Goal: Task Accomplishment & Management: Manage account settings

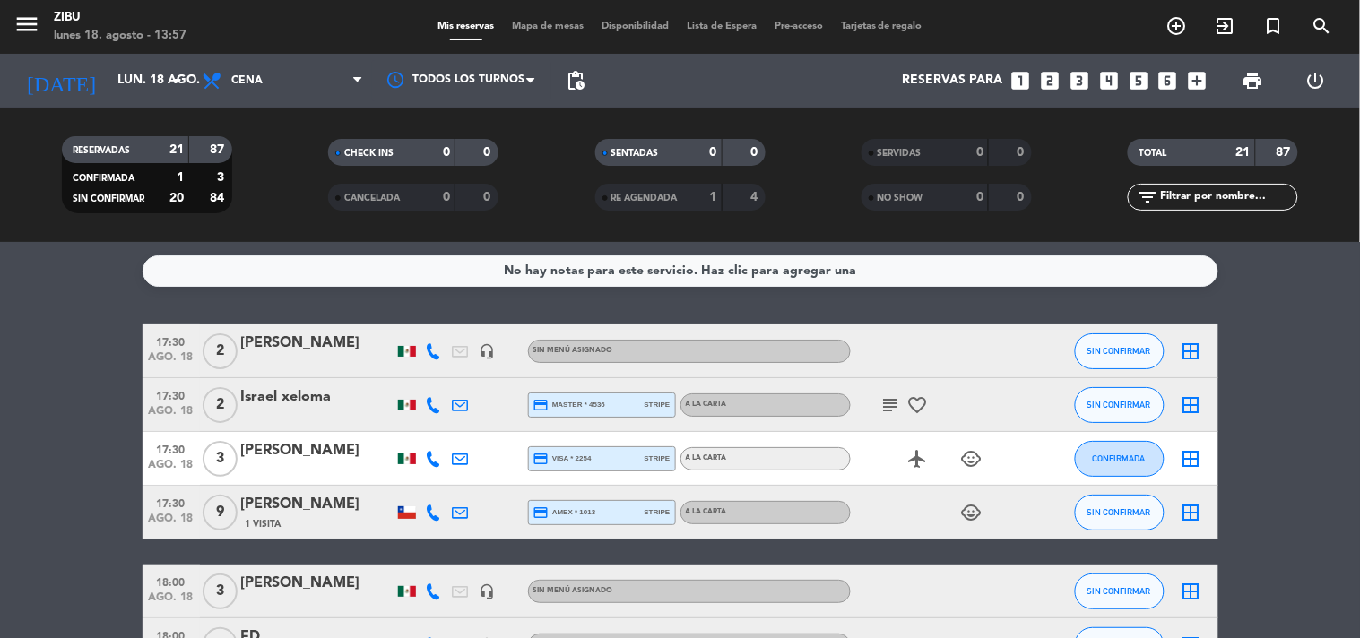
click at [108, 77] on input "lun. 18 ago." at bounding box center [193, 81] width 170 height 32
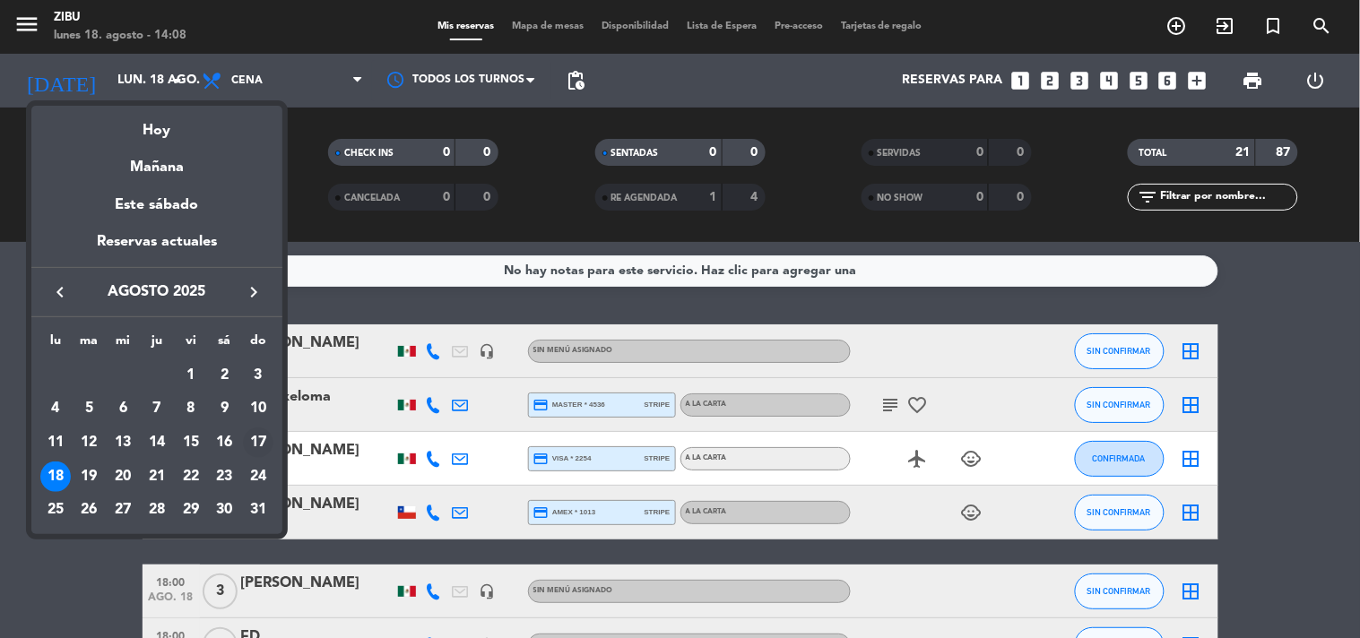
click at [257, 441] on div "17" at bounding box center [258, 443] width 30 height 30
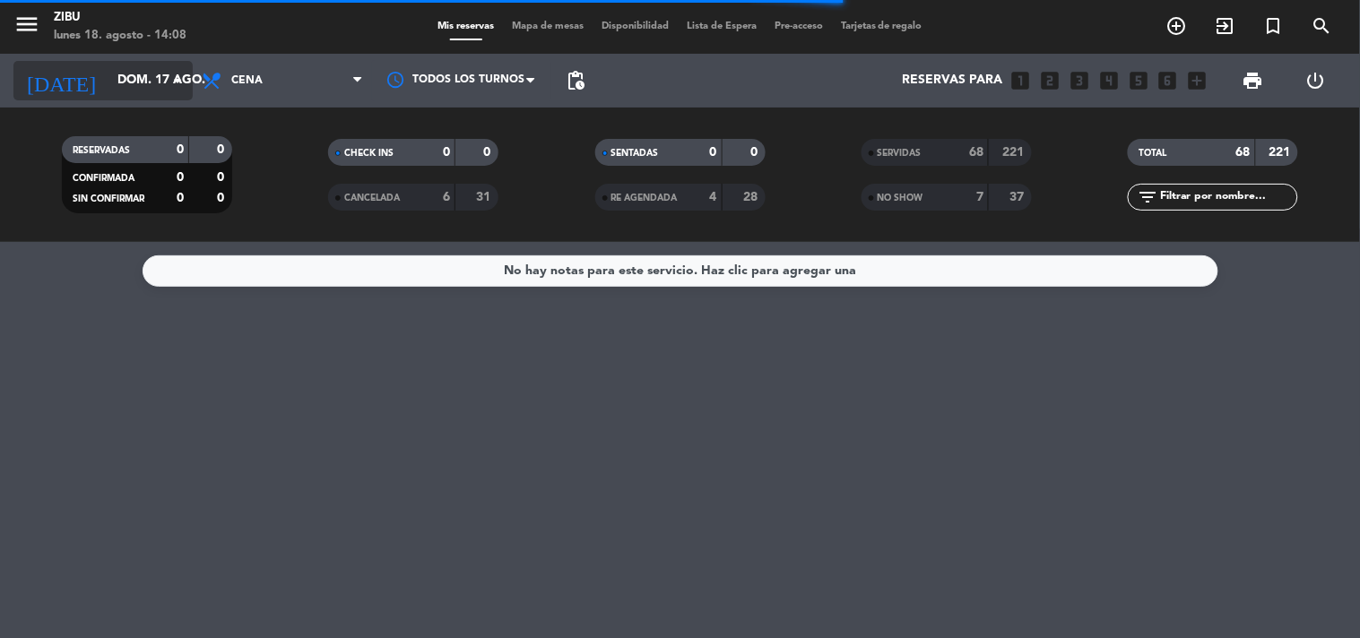
click at [108, 75] on input "dom. 17 ago." at bounding box center [193, 81] width 170 height 32
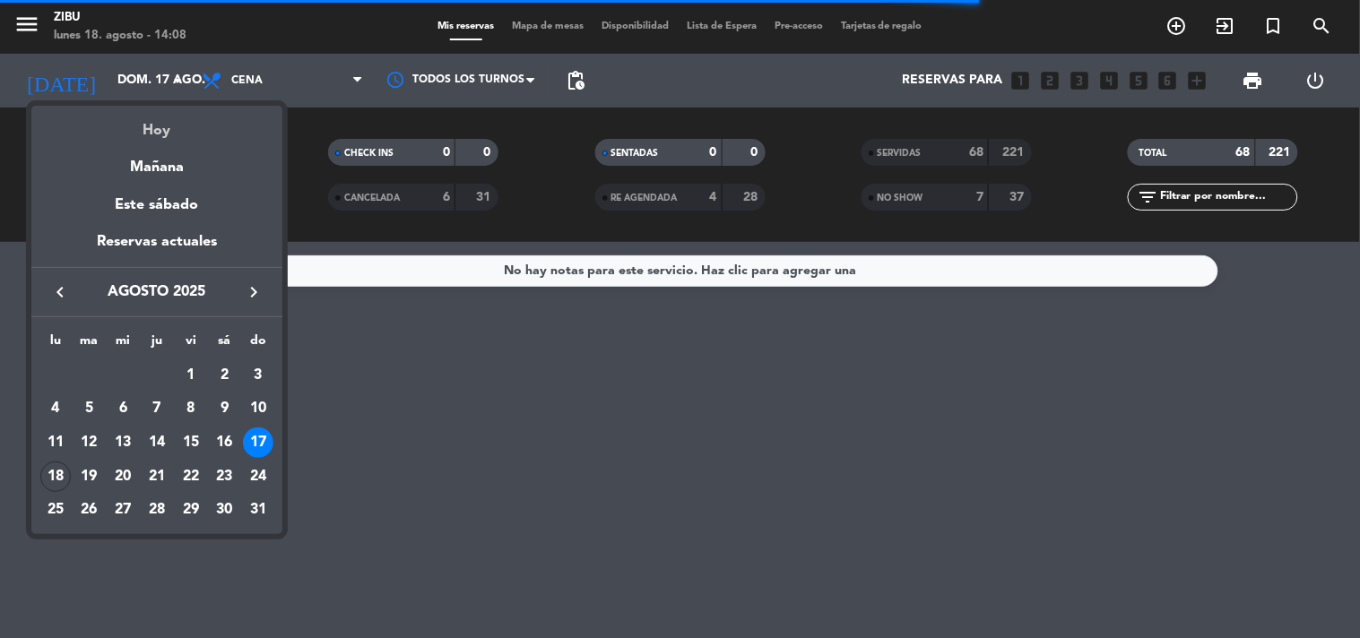
click at [133, 127] on div "Hoy" at bounding box center [156, 124] width 251 height 37
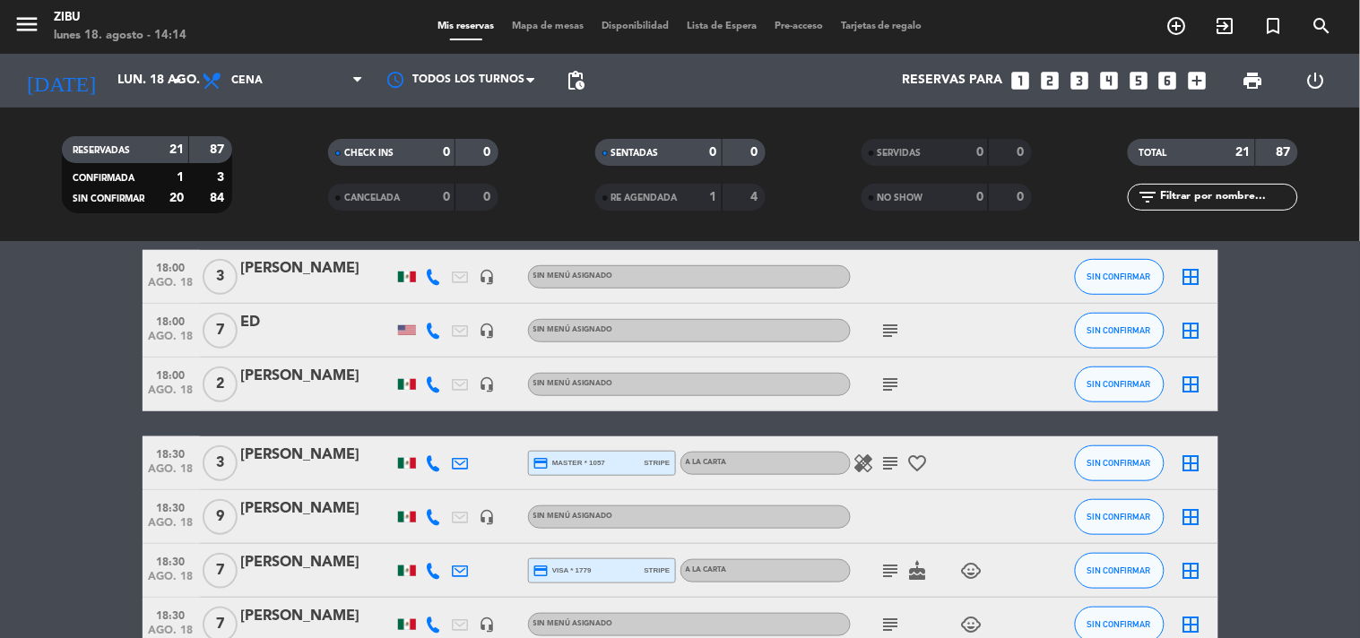
scroll to position [318, 0]
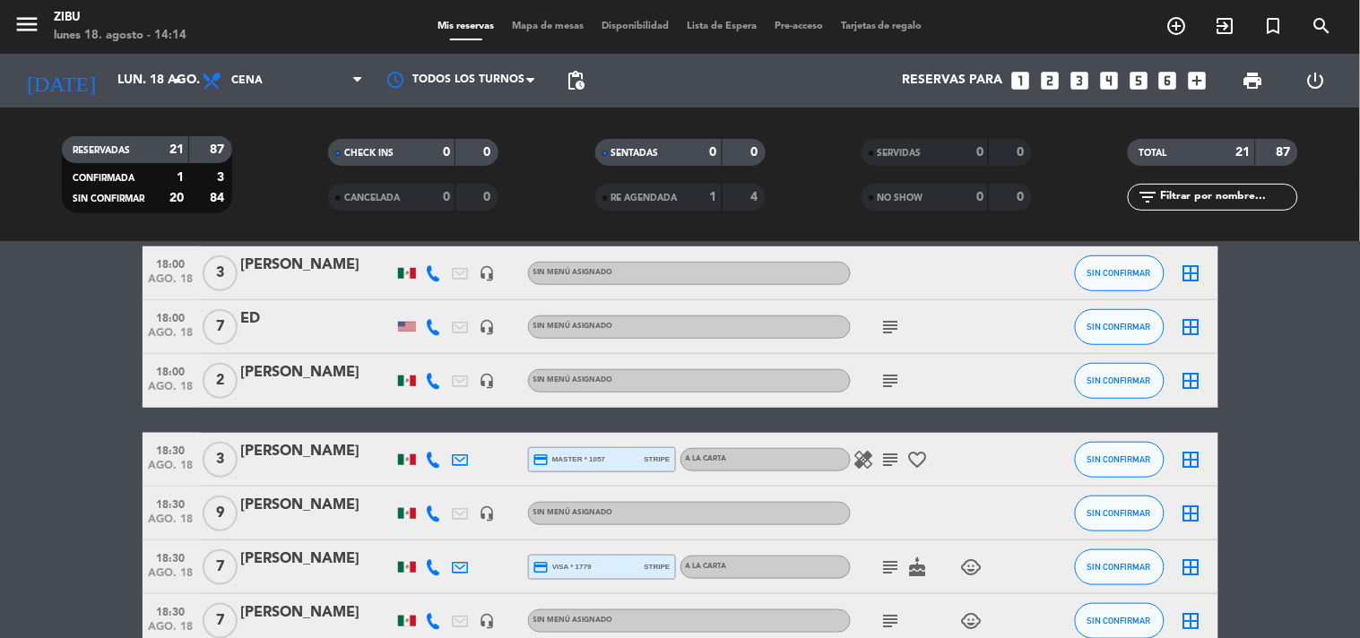
click at [332, 505] on div "[PERSON_NAME]" at bounding box center [317, 505] width 152 height 23
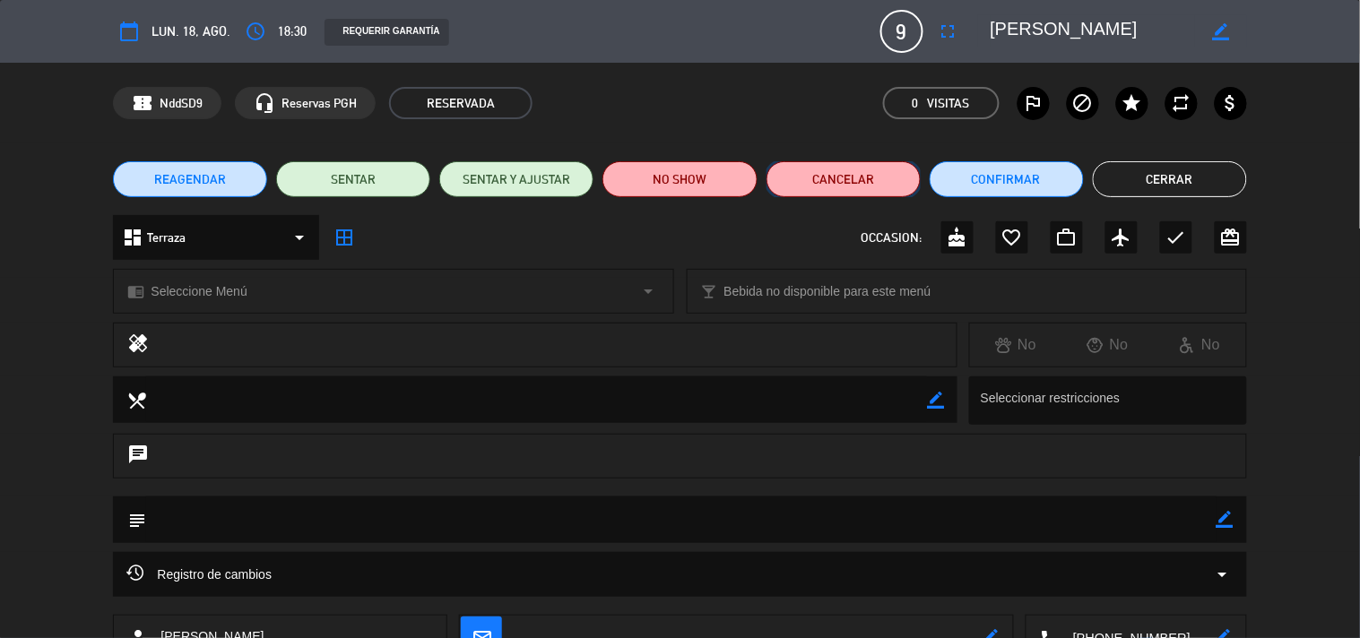
click at [829, 163] on button "Cancelar" at bounding box center [844, 179] width 154 height 36
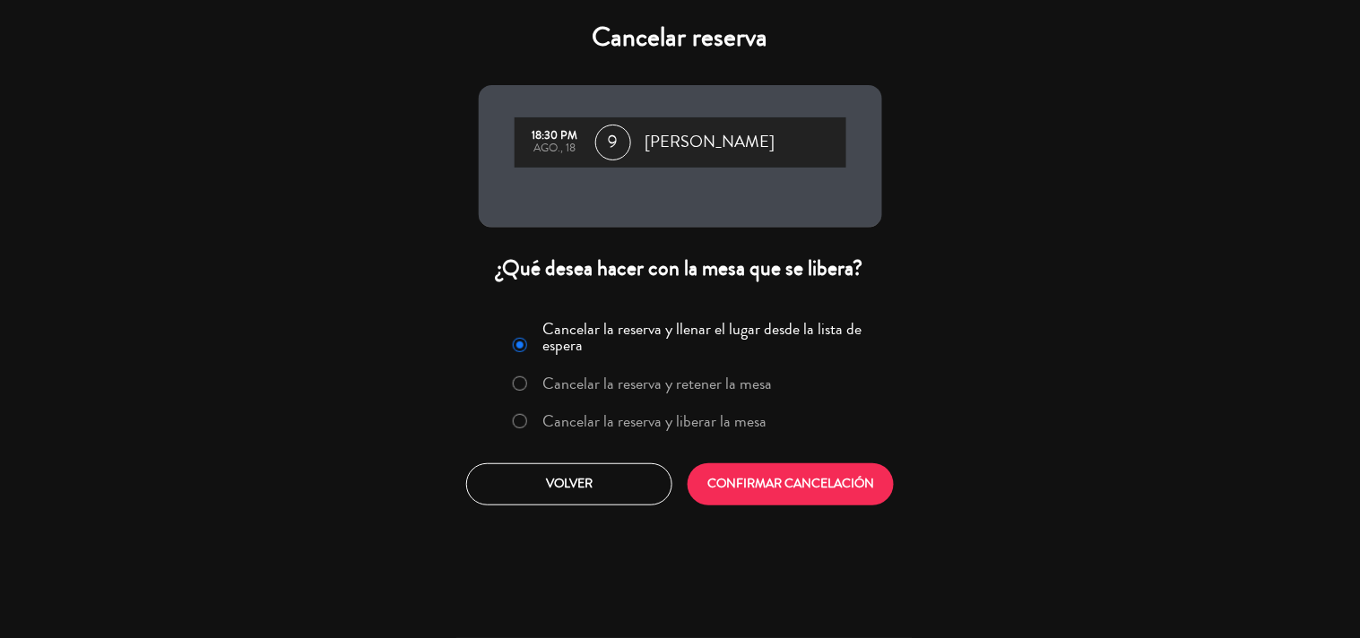
click at [628, 422] on label "Cancelar la reserva y liberar la mesa" at bounding box center [654, 421] width 224 height 16
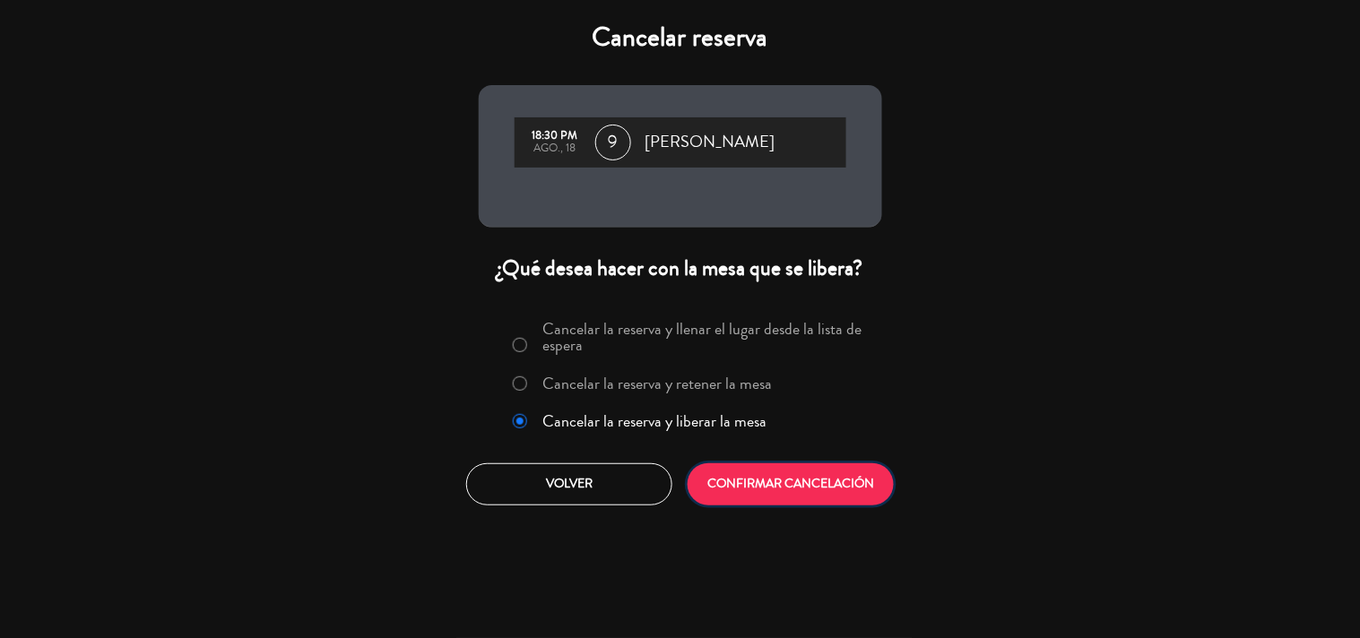
click at [811, 464] on button "CONFIRMAR CANCELACIÓN" at bounding box center [791, 485] width 206 height 42
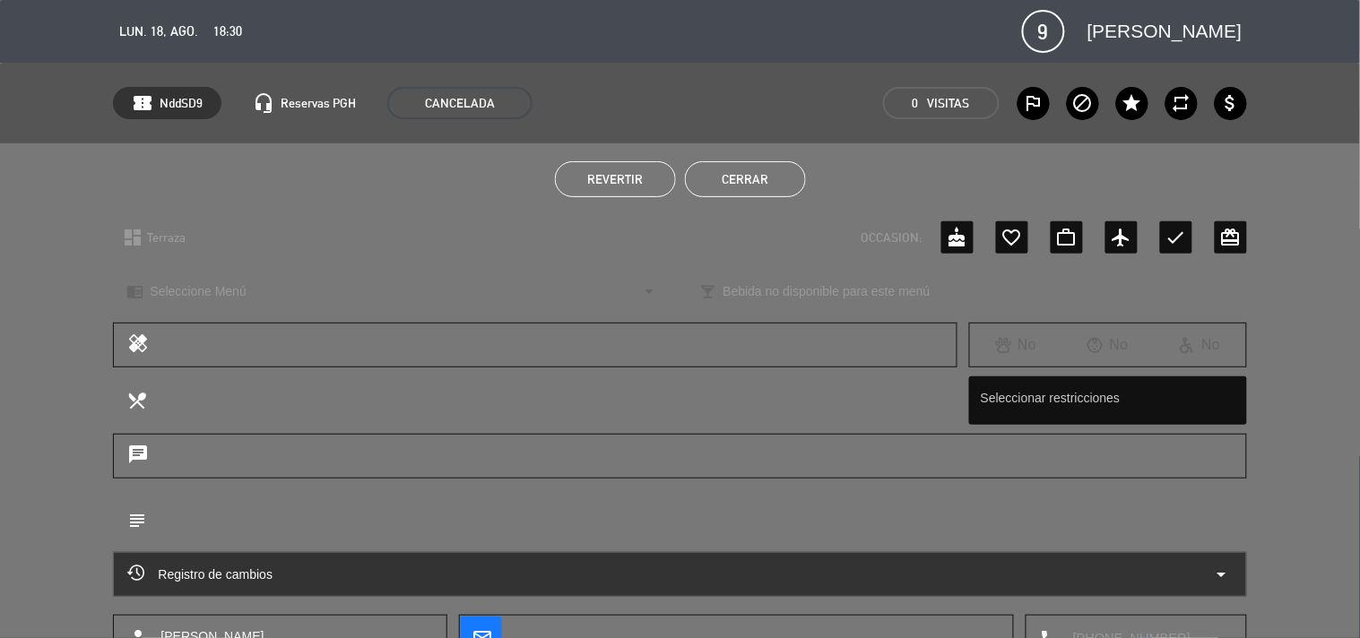
click at [724, 197] on div "Revertir Cerrar" at bounding box center [680, 179] width 1360 height 72
click at [759, 157] on div "Revertir Cerrar" at bounding box center [680, 179] width 1360 height 72
click at [739, 179] on button "Cerrar" at bounding box center [745, 179] width 121 height 36
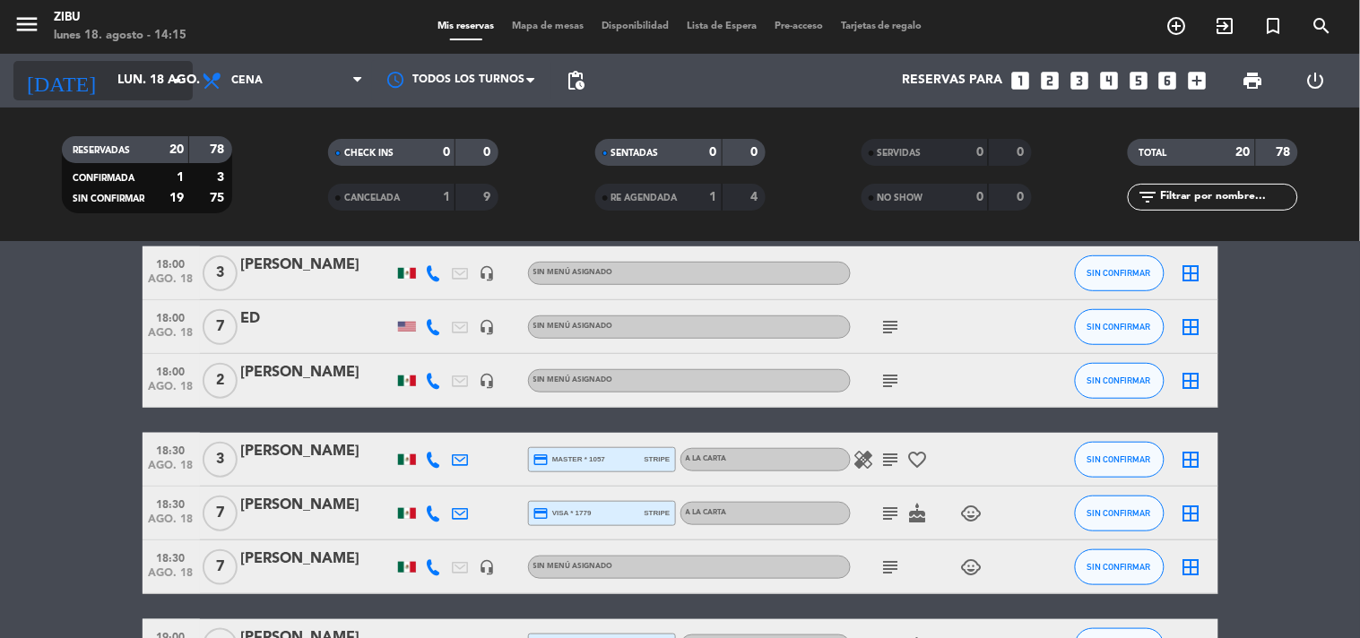
click at [122, 81] on input "lun. 18 ago." at bounding box center [193, 81] width 170 height 32
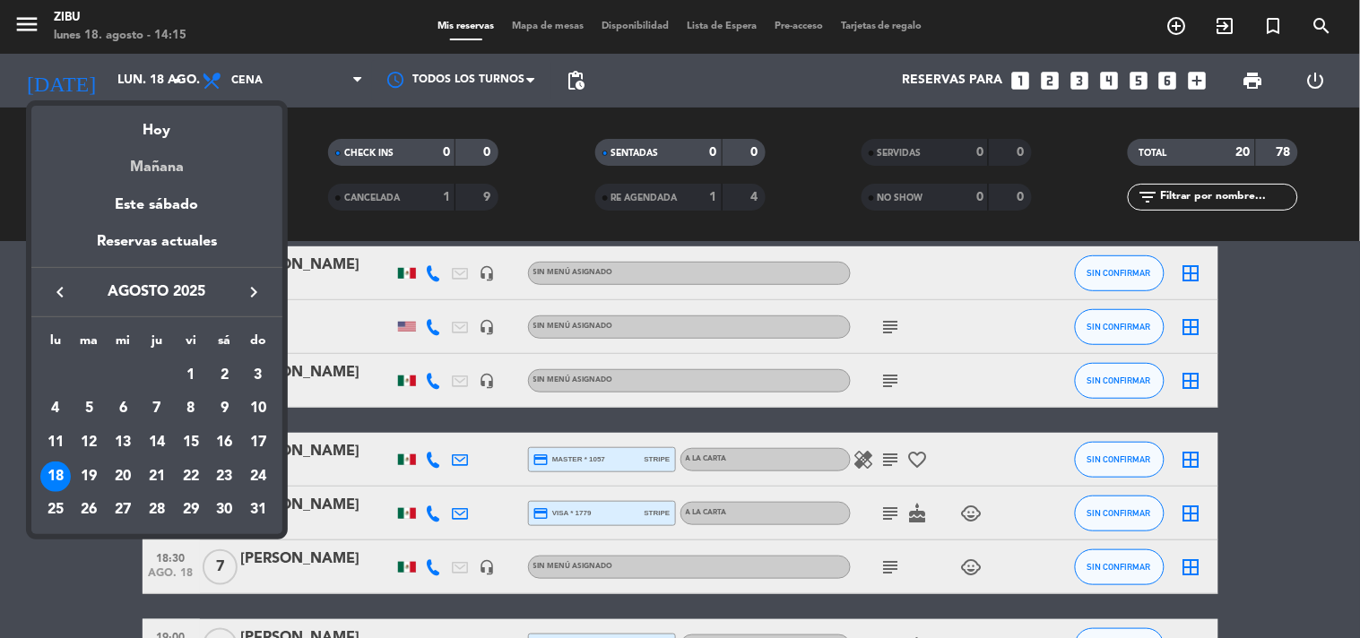
click at [174, 164] on div "Mañana" at bounding box center [156, 161] width 251 height 37
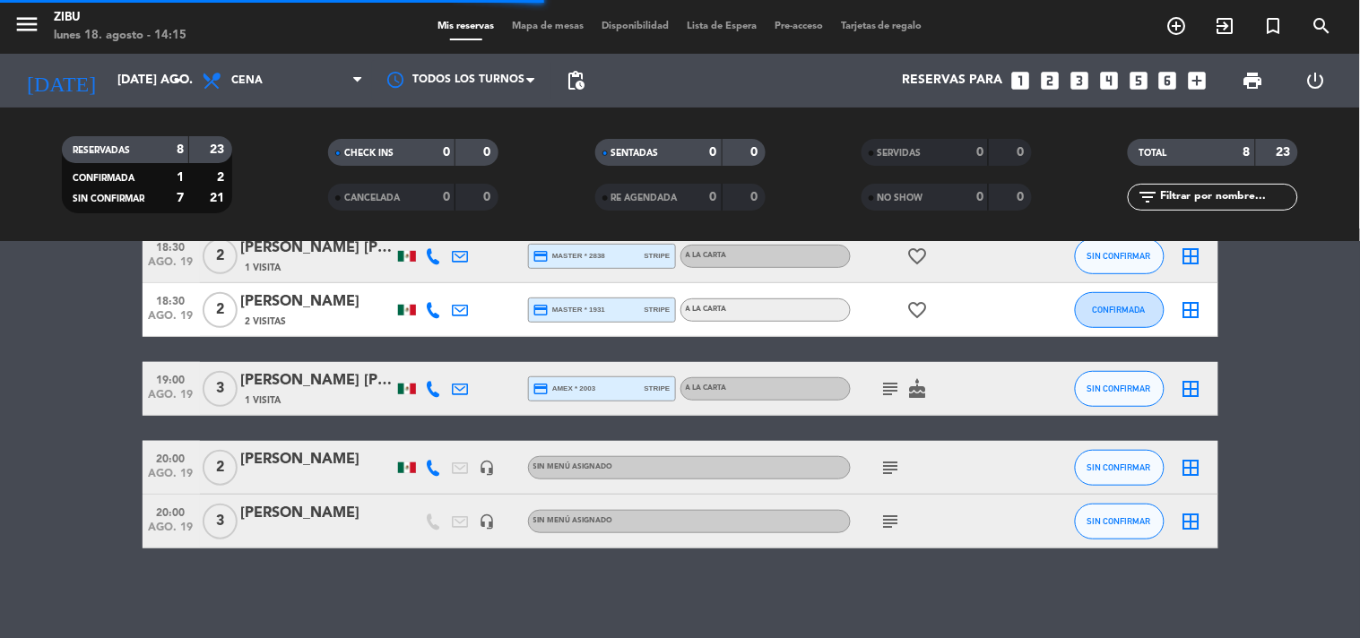
scroll to position [281, 0]
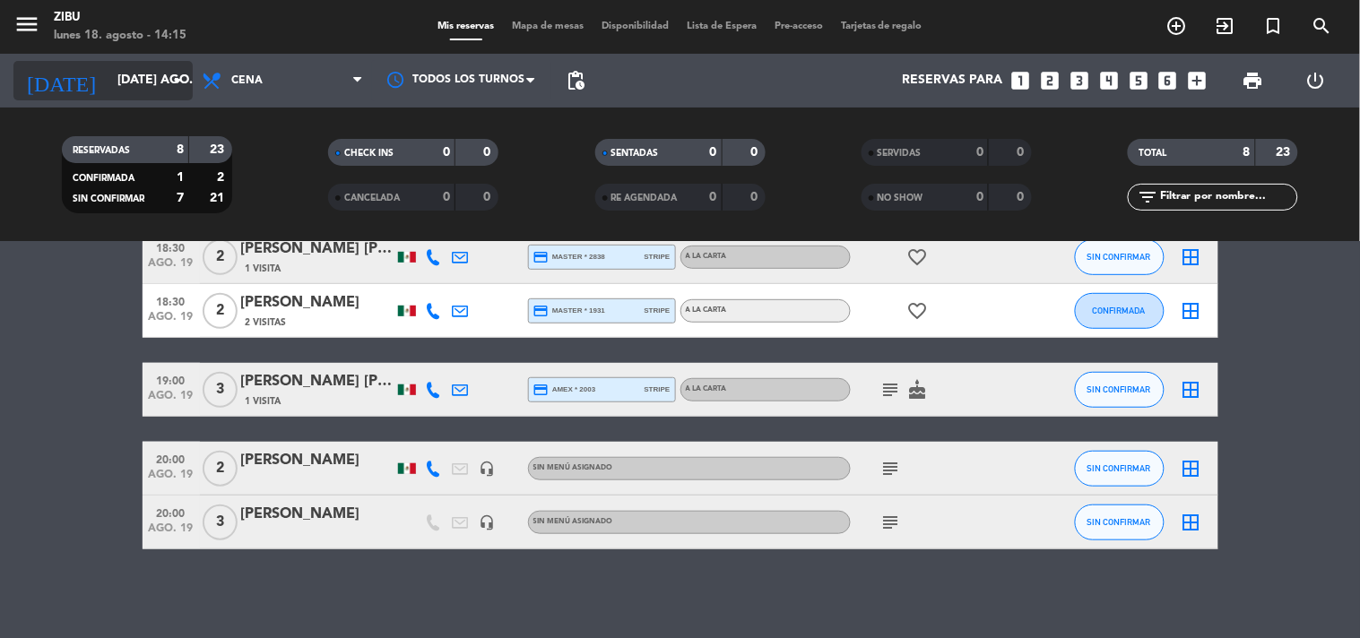
click at [108, 73] on input "[DATE] ago." at bounding box center [193, 81] width 170 height 32
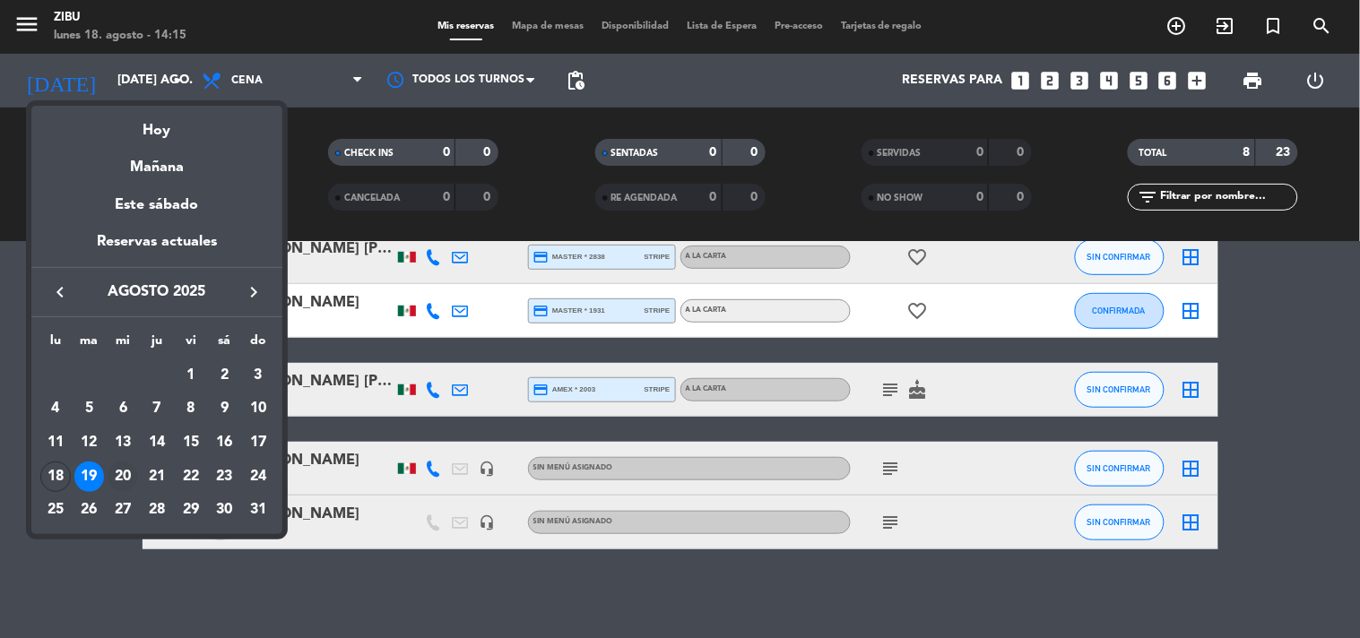
click at [130, 481] on div "20" at bounding box center [123, 477] width 30 height 30
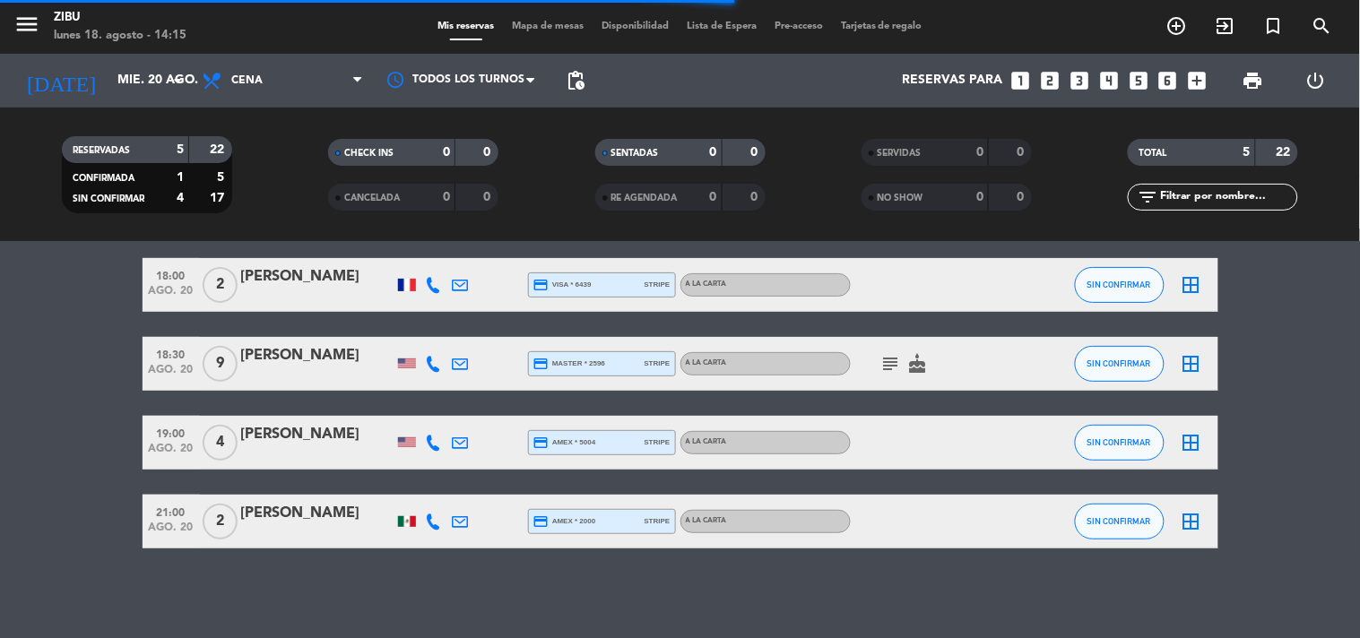
scroll to position [145, 0]
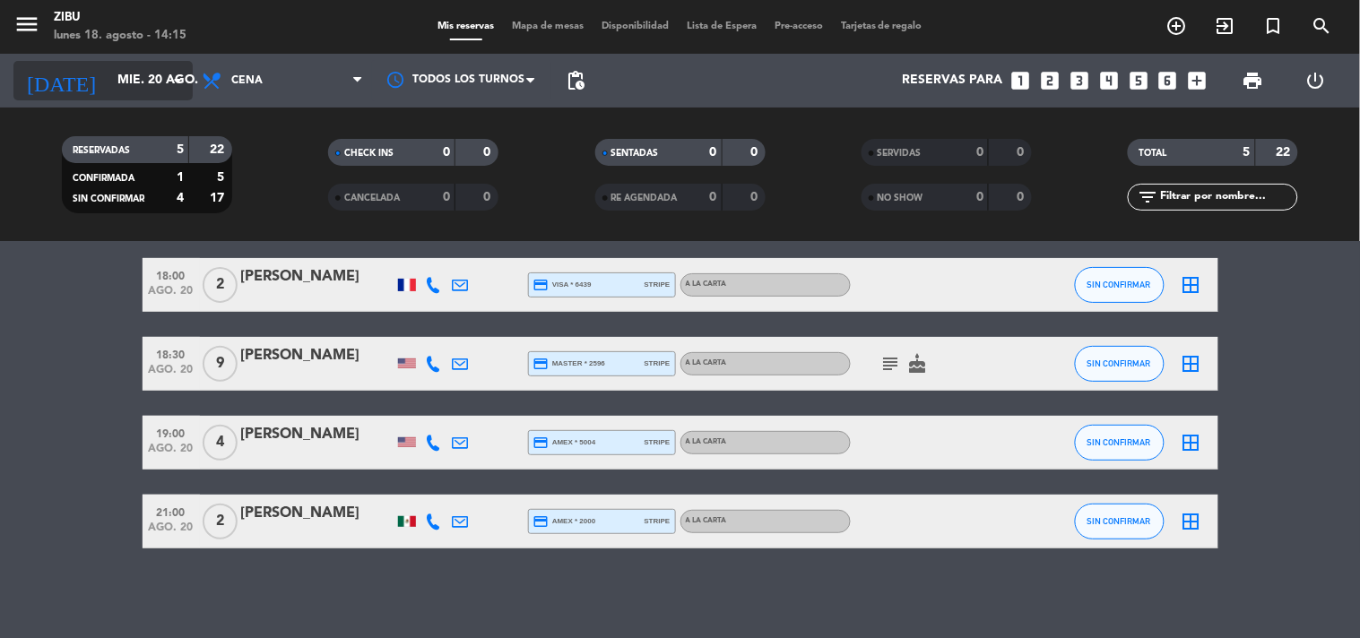
click at [135, 74] on input "mié. 20 ago." at bounding box center [193, 81] width 170 height 32
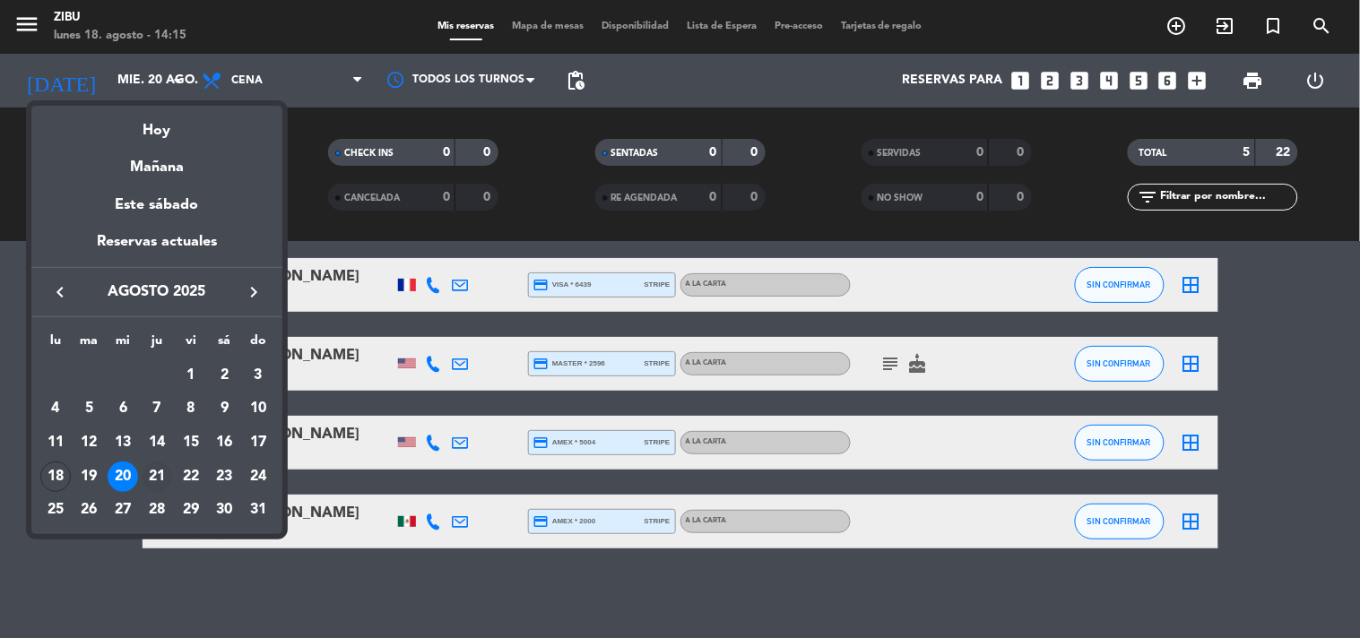
click at [159, 475] on div "21" at bounding box center [157, 477] width 30 height 30
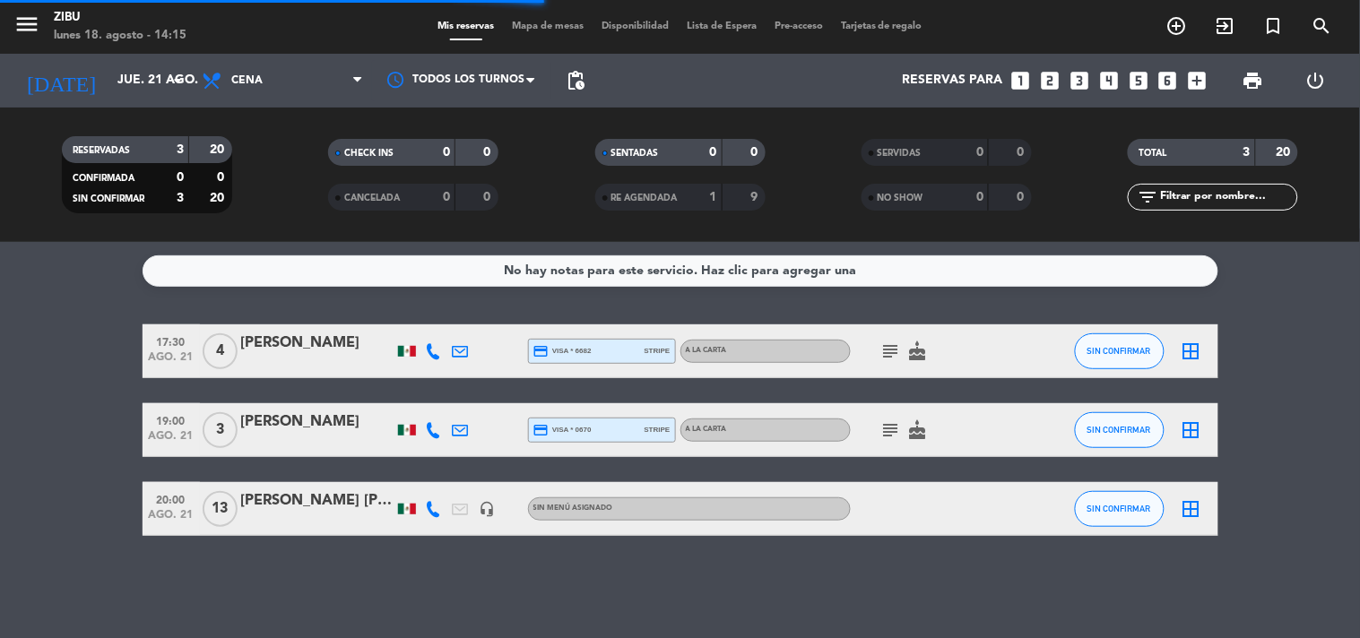
scroll to position [0, 0]
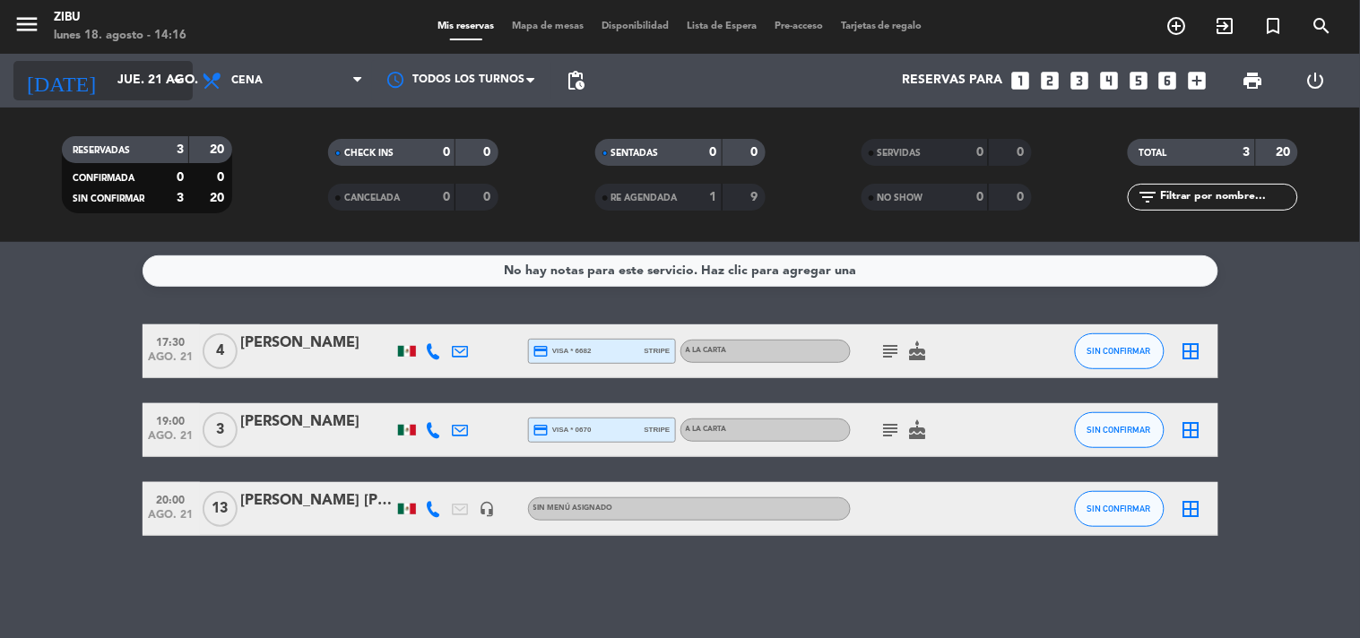
click at [117, 83] on input "jue. 21 ago." at bounding box center [193, 81] width 170 height 32
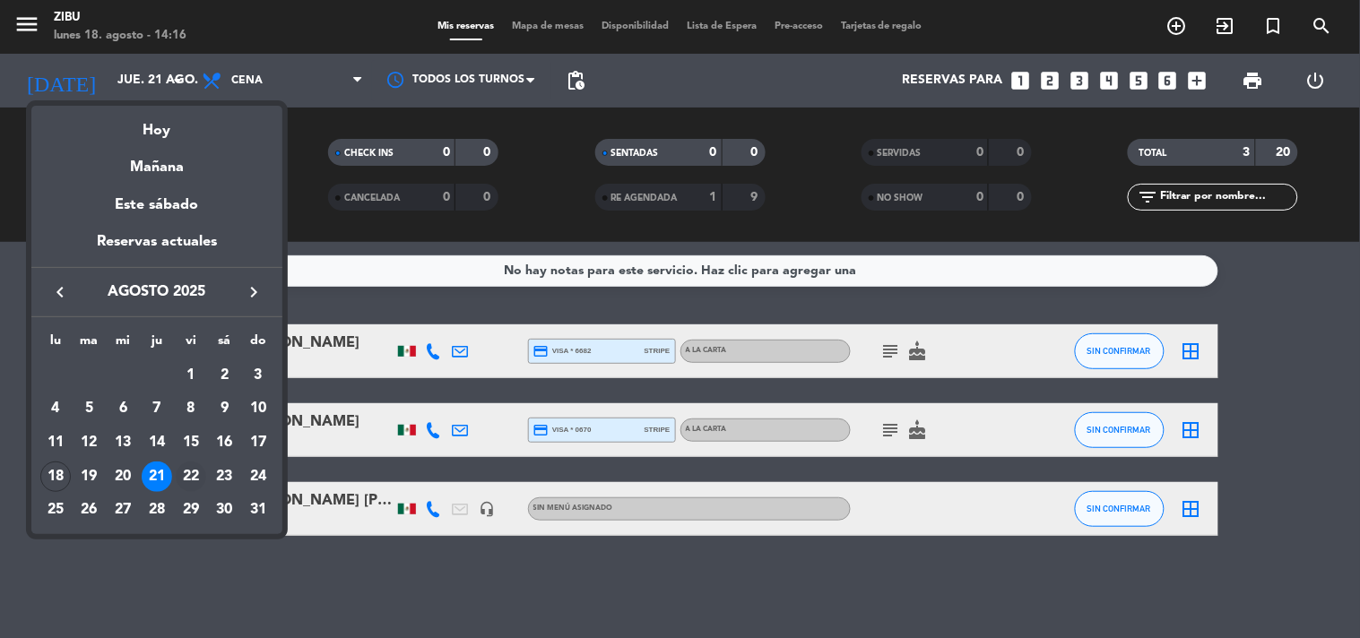
click at [199, 470] on div "22" at bounding box center [191, 477] width 30 height 30
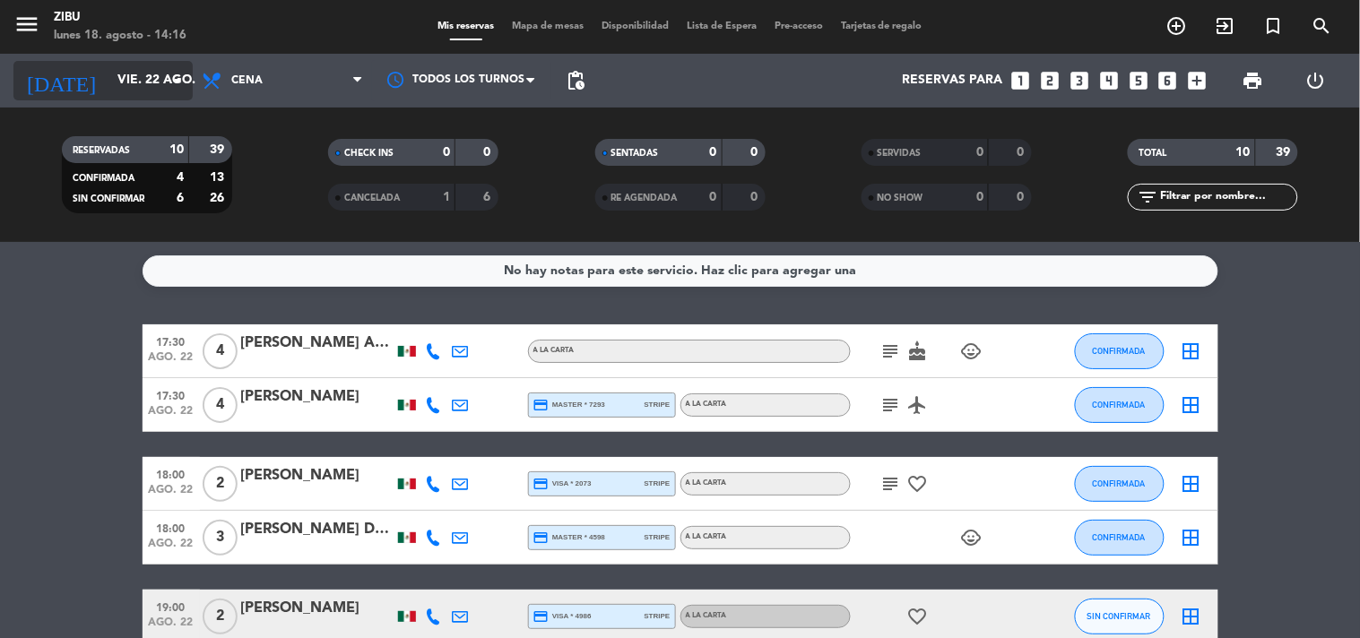
click at [123, 87] on input "vie. 22 ago." at bounding box center [193, 81] width 170 height 32
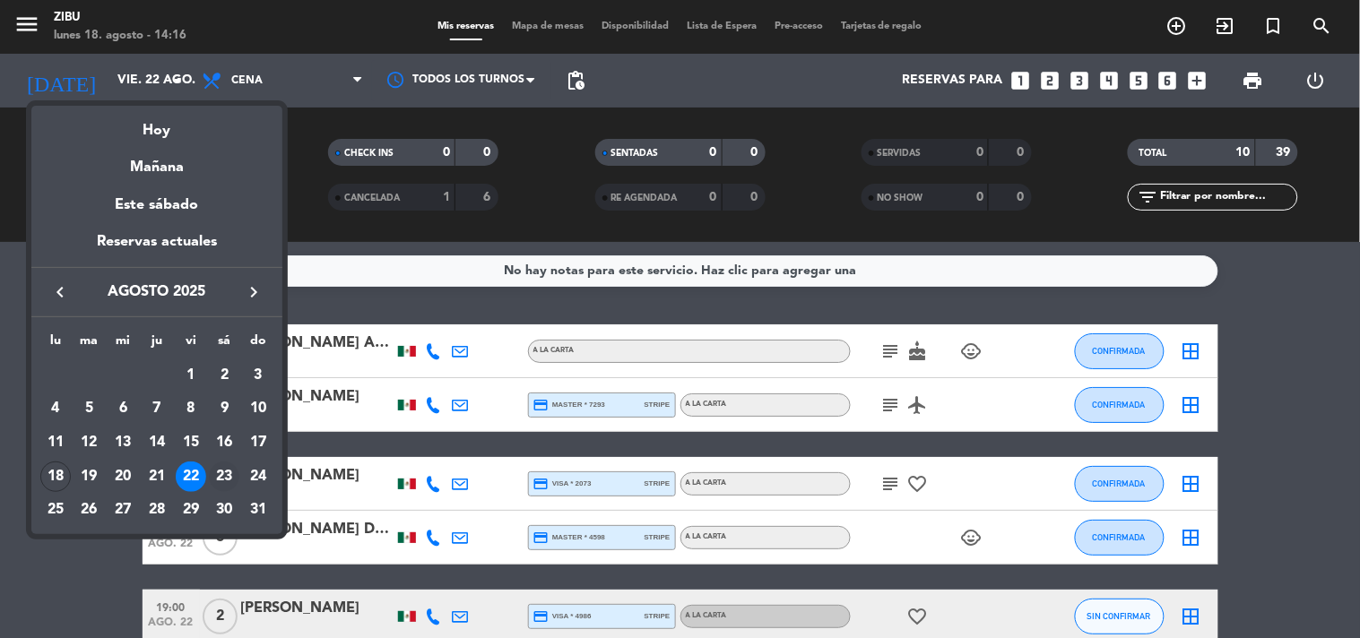
click at [228, 468] on div "23" at bounding box center [224, 477] width 30 height 30
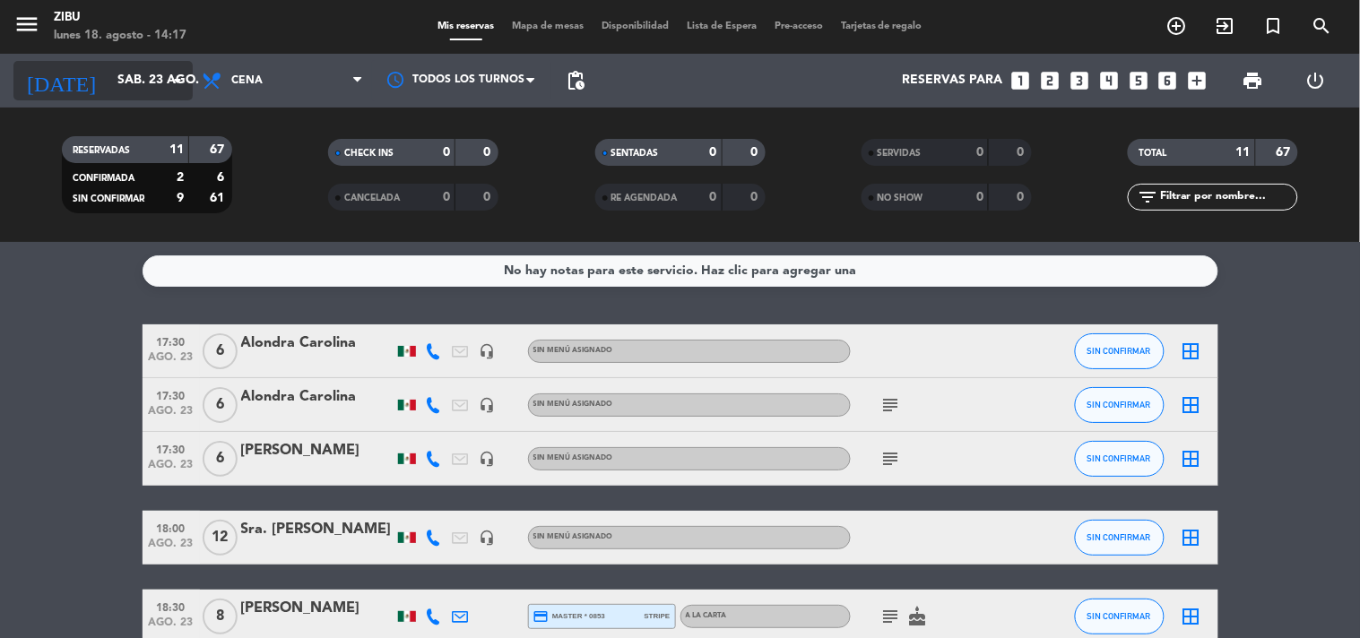
click at [110, 95] on input "sáb. 23 ago." at bounding box center [193, 81] width 170 height 32
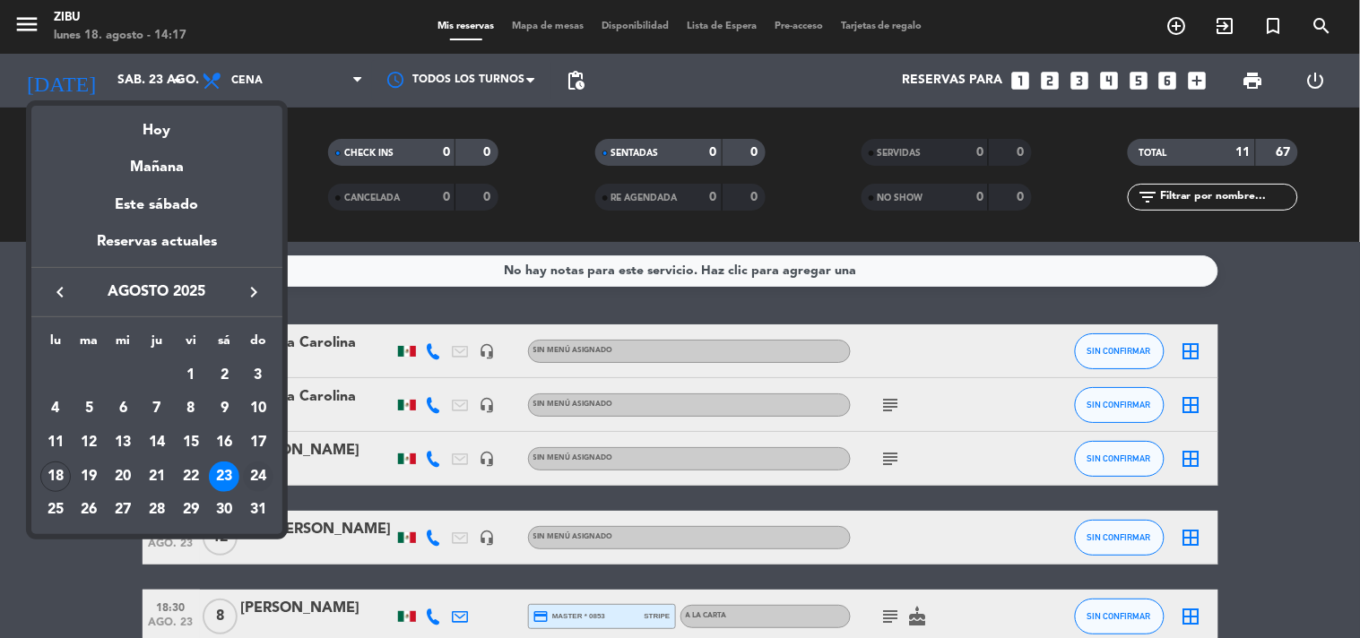
click at [254, 472] on div "24" at bounding box center [258, 477] width 30 height 30
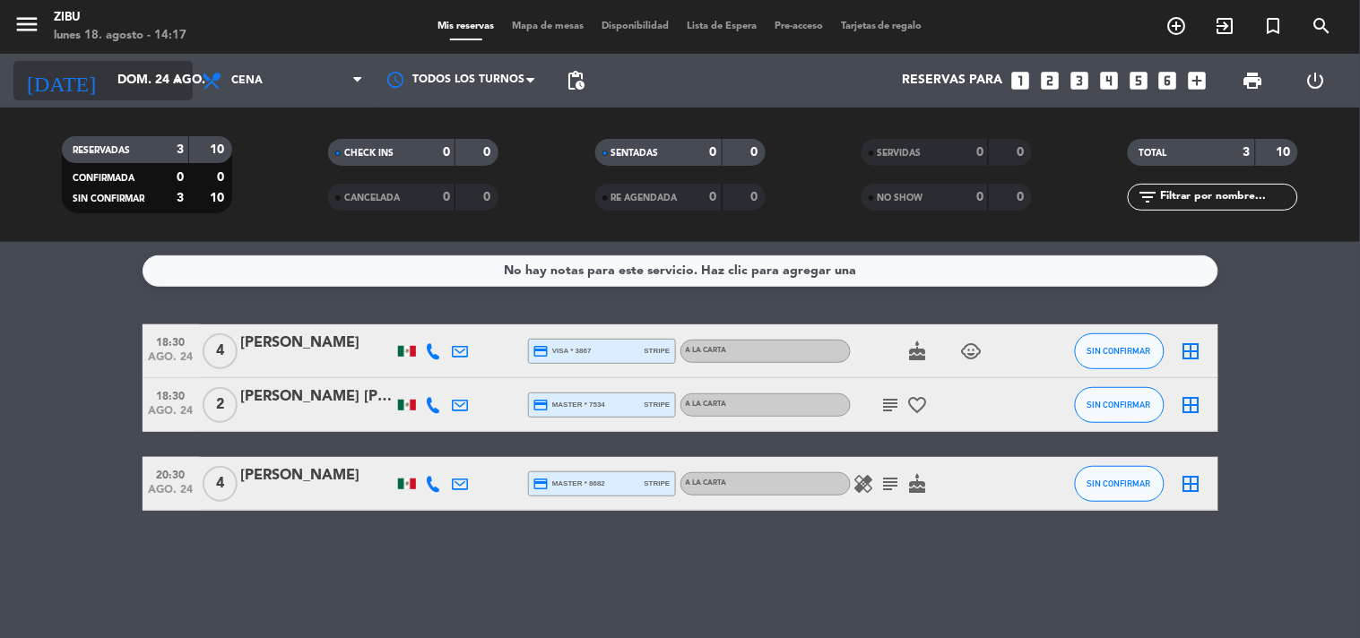
click at [108, 73] on input "dom. 24 ago." at bounding box center [193, 81] width 170 height 32
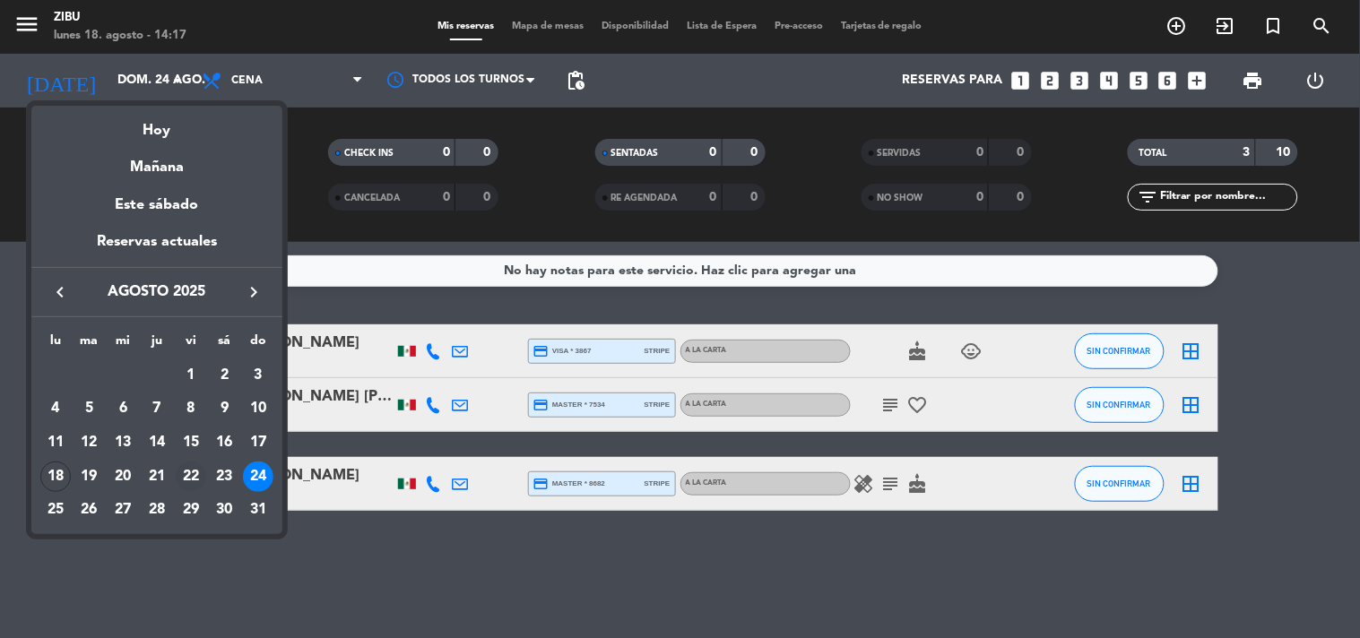
click at [193, 464] on div "22" at bounding box center [191, 477] width 30 height 30
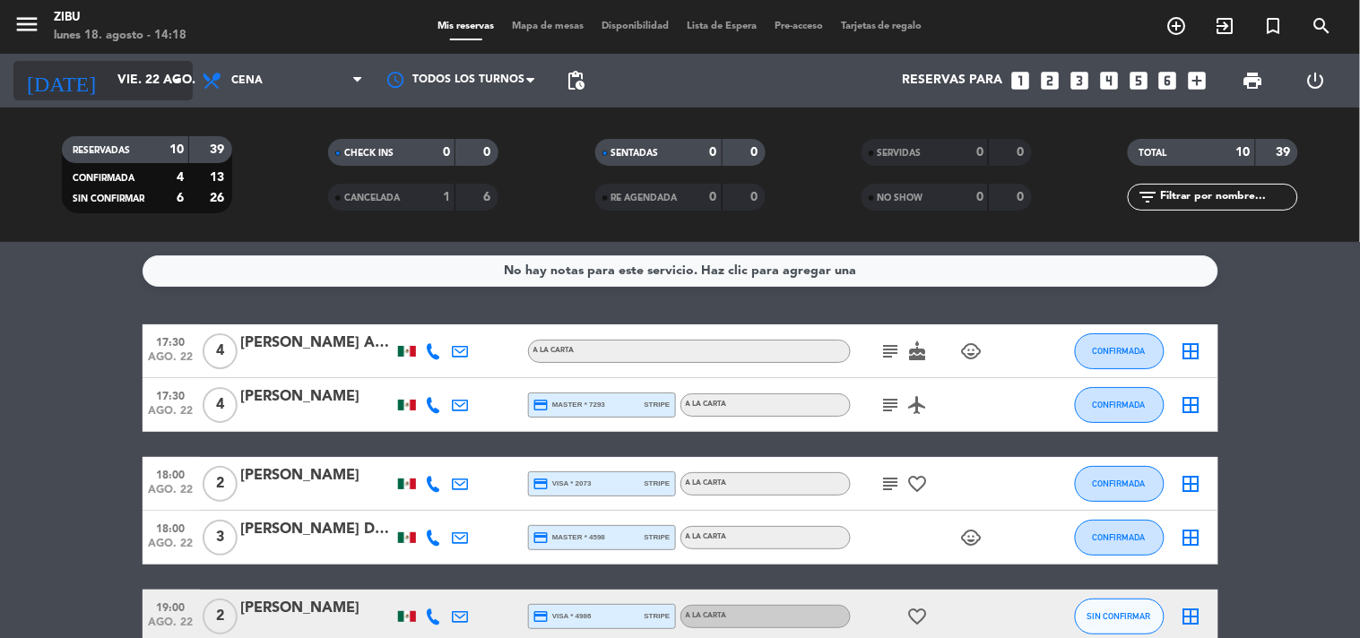
click at [127, 70] on input "vie. 22 ago." at bounding box center [193, 81] width 170 height 32
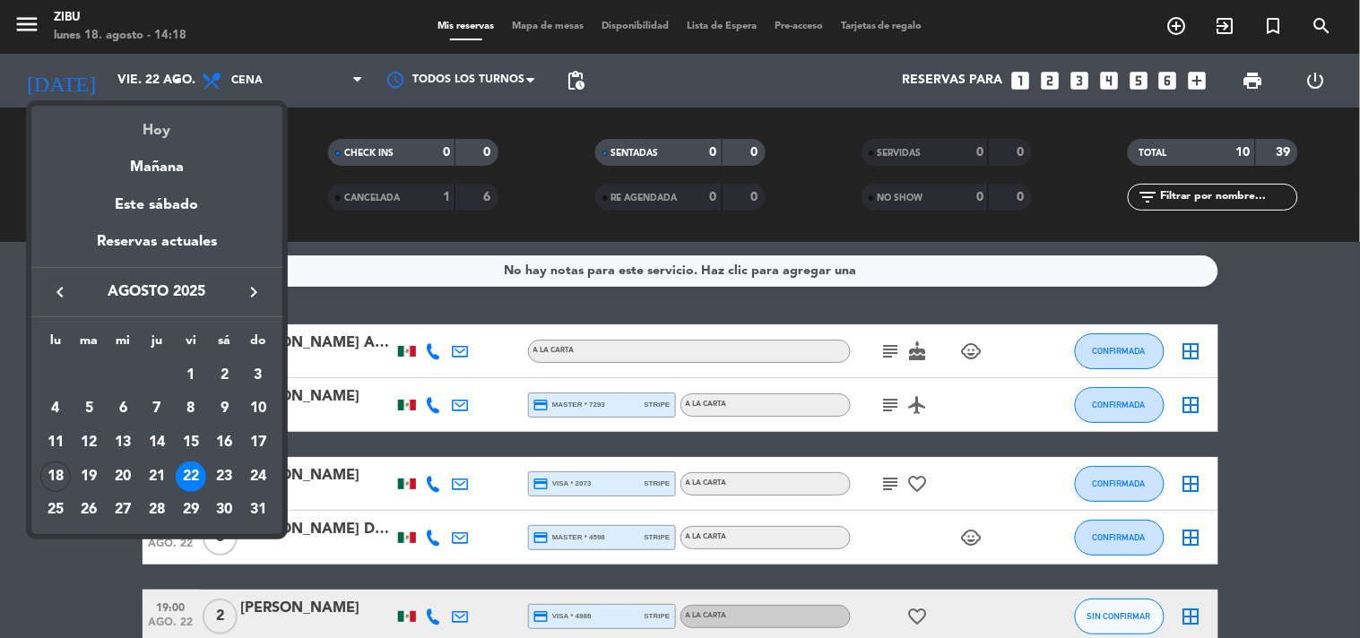
click at [155, 128] on div "Hoy" at bounding box center [156, 124] width 251 height 37
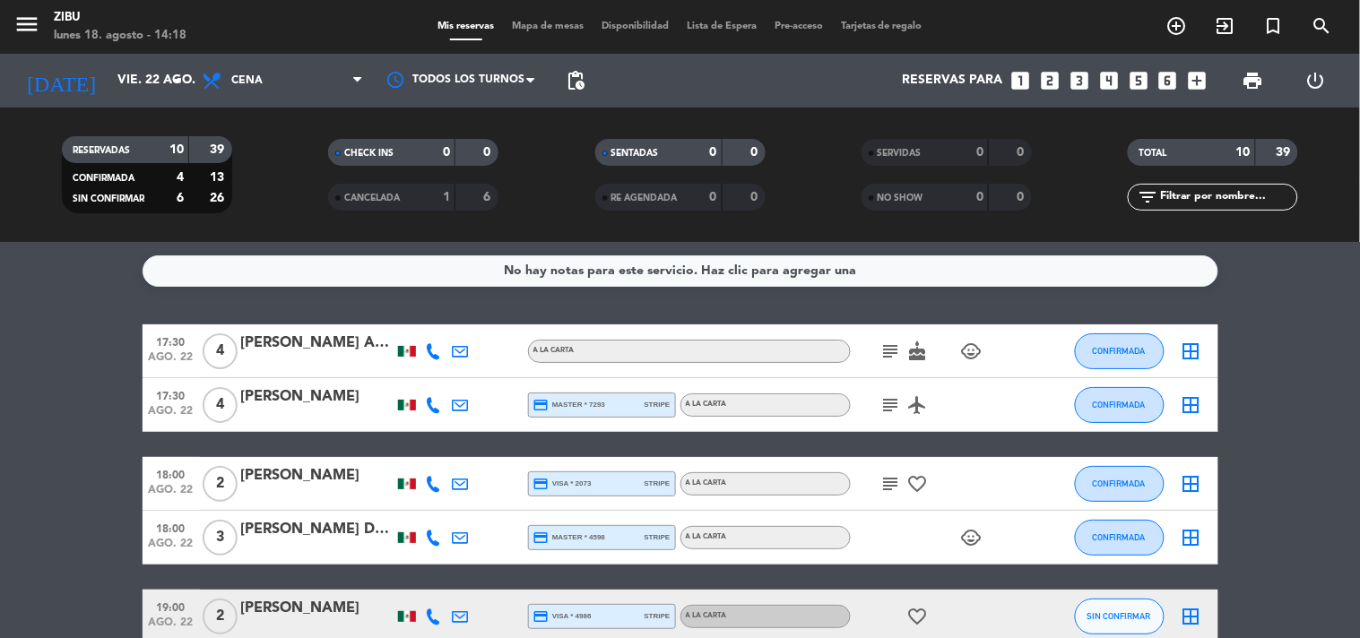
type input "lun. 18 ago."
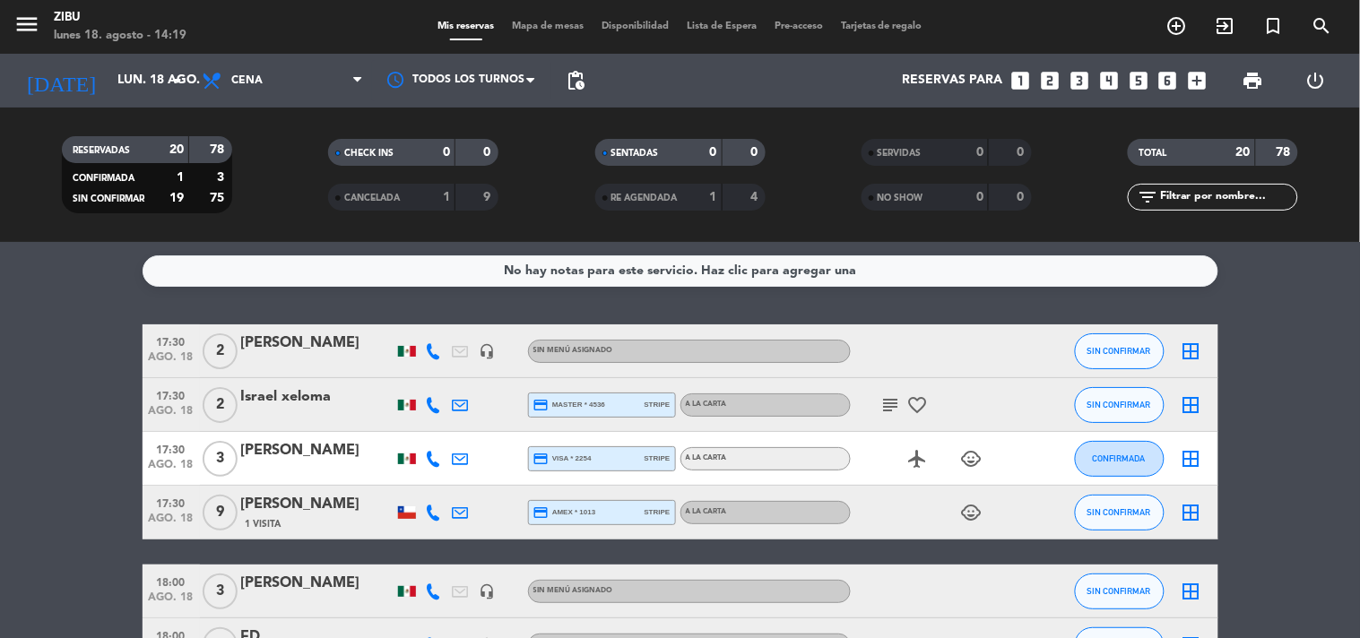
click at [177, 440] on span "17:30" at bounding box center [171, 448] width 45 height 21
